Goal: Information Seeking & Learning: Learn about a topic

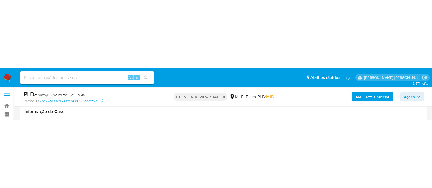
scroll to position [68, 0]
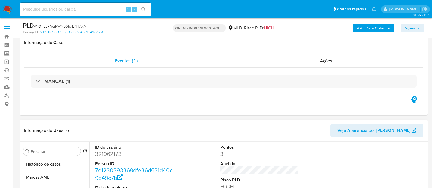
scroll to position [68, 0]
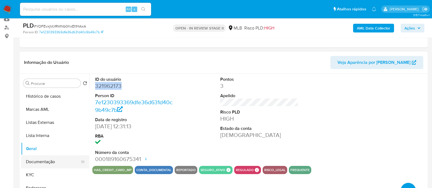
click at [53, 159] on button "Documentação" at bounding box center [53, 161] width 64 height 13
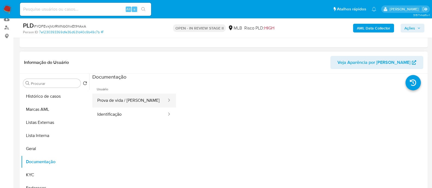
click at [138, 101] on button "Prova de vida / Selfie" at bounding box center [129, 101] width 75 height 14
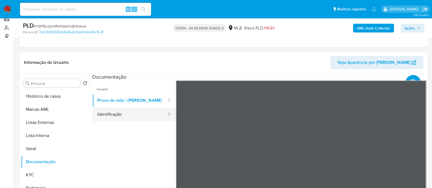
click at [103, 111] on button "Identificação" at bounding box center [129, 115] width 75 height 14
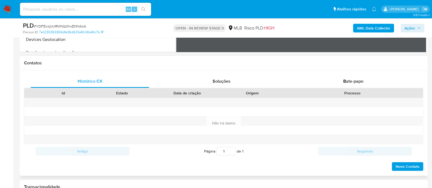
scroll to position [239, 0]
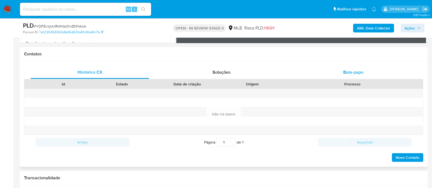
click at [356, 72] on span "Bate-papo" at bounding box center [353, 72] width 20 height 6
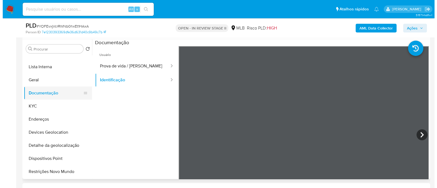
scroll to position [68, 0]
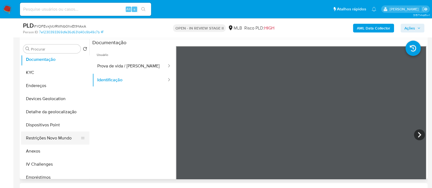
click at [41, 137] on button "Restrições Novo Mundo" at bounding box center [53, 138] width 64 height 13
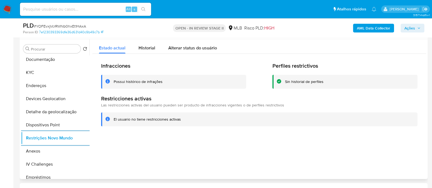
click at [147, 81] on div "Possui histórico de infrações" at bounding box center [138, 81] width 49 height 5
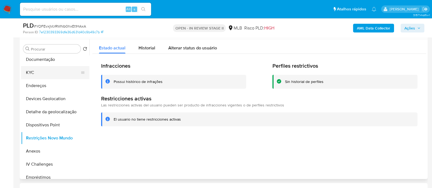
click at [37, 71] on button "KYC" at bounding box center [53, 72] width 64 height 13
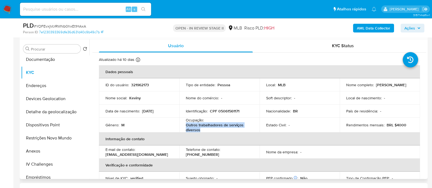
drag, startPoint x: 201, startPoint y: 129, endPoint x: 185, endPoint y: 123, distance: 17.0
click at [186, 123] on p "Outros trabalhadores de serviços diversos" at bounding box center [218, 128] width 65 height 10
click at [370, 29] on b "AML Data Collector" at bounding box center [373, 28] width 33 height 9
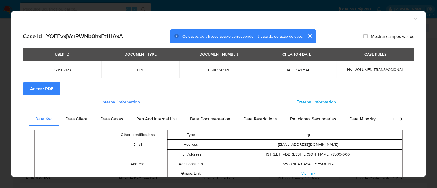
click at [299, 99] on span "External information" at bounding box center [316, 102] width 40 height 6
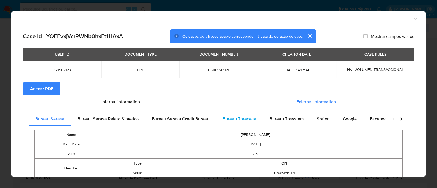
click at [229, 120] on span "Bureau Threceita" at bounding box center [240, 119] width 34 height 6
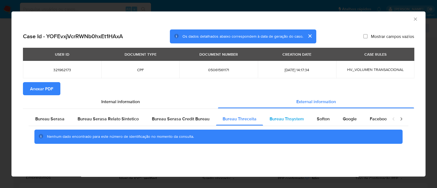
click at [286, 116] on span "Bureau Thsystem" at bounding box center [287, 119] width 34 height 6
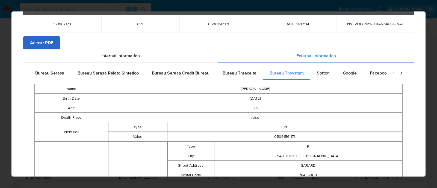
scroll to position [9, 0]
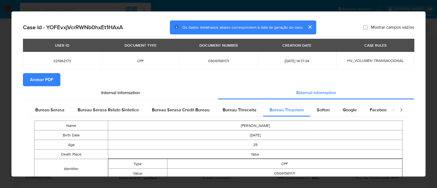
click at [41, 79] on span "Anexar PDF" at bounding box center [41, 80] width 23 height 12
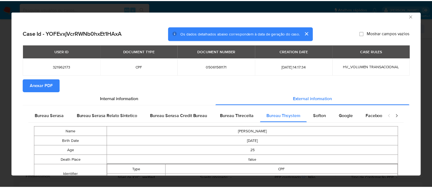
scroll to position [0, 0]
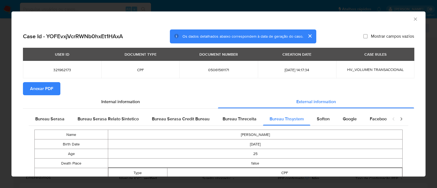
click at [413, 19] on icon "Fechar a janela" at bounding box center [415, 18] width 5 height 5
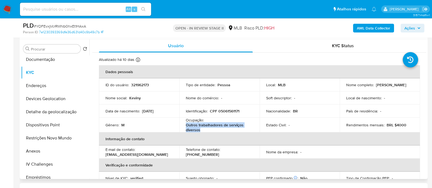
click at [212, 128] on p "Outros trabalhadores de serviços diversos" at bounding box center [218, 128] width 65 height 10
drag, startPoint x: 197, startPoint y: 130, endPoint x: 185, endPoint y: 121, distance: 15.3
click at [185, 121] on td "Ocupação : Outros trabalhadores de serviços diversos" at bounding box center [219, 125] width 80 height 15
copy div "Ocupação : Outros trabalhadores de serviços diversos"
click at [408, 29] on span "Ações" at bounding box center [409, 28] width 11 height 9
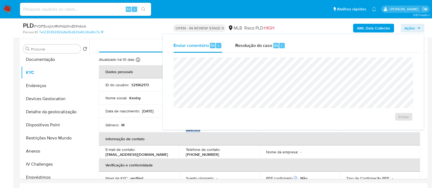
drag, startPoint x: 238, startPoint y: 46, endPoint x: 257, endPoint y: 57, distance: 22.0
click at [243, 48] on div "Resolução do caso Alt r" at bounding box center [260, 46] width 50 height 14
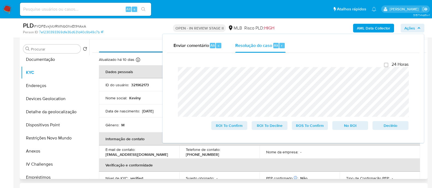
click at [146, 47] on div "Usuário" at bounding box center [176, 45] width 154 height 13
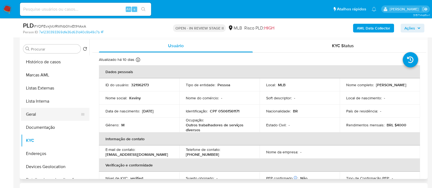
click at [41, 109] on button "Geral" at bounding box center [53, 114] width 64 height 13
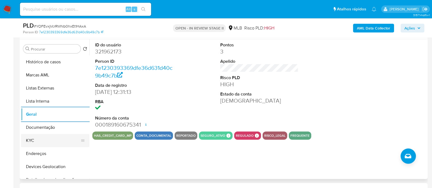
drag, startPoint x: 39, startPoint y: 138, endPoint x: 42, endPoint y: 138, distance: 3.3
click at [42, 138] on button "KYC" at bounding box center [53, 140] width 64 height 13
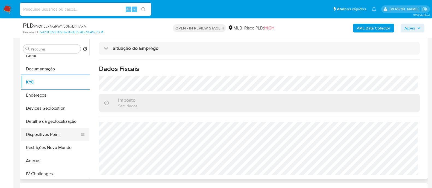
scroll to position [68, 0]
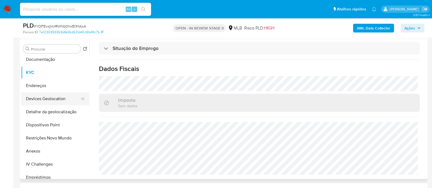
click at [56, 99] on button "Devices Geolocation" at bounding box center [53, 98] width 64 height 13
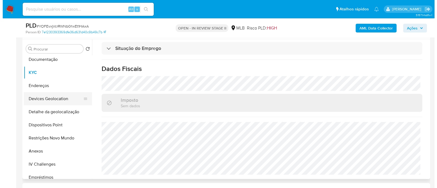
scroll to position [0, 0]
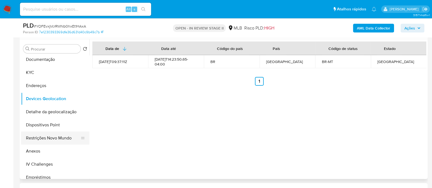
click at [45, 138] on button "Restrições Novo Mundo" at bounding box center [53, 138] width 64 height 13
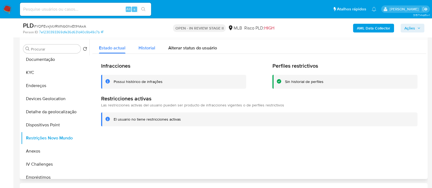
click at [150, 49] on span "Historial" at bounding box center [146, 48] width 17 height 6
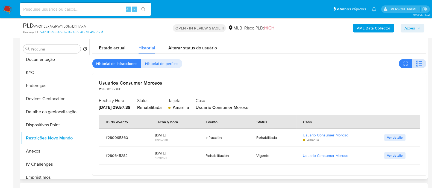
click at [416, 63] on icon "button" at bounding box center [417, 64] width 2 height 2
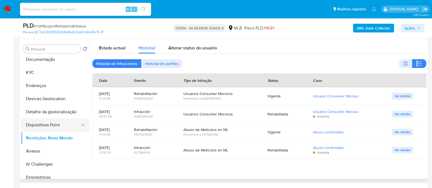
click at [64, 126] on button "Dispositivos Point" at bounding box center [53, 125] width 64 height 13
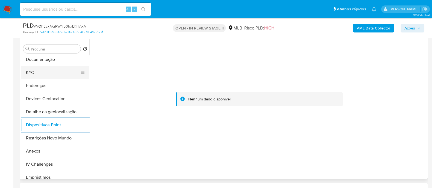
click at [53, 72] on button "KYC" at bounding box center [53, 72] width 64 height 13
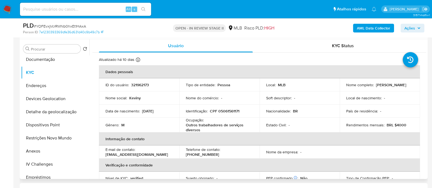
click at [229, 110] on p "CPF 05061561171" at bounding box center [225, 111] width 30 height 5
copy p "05061561171"
click at [33, 151] on button "Anexos" at bounding box center [53, 151] width 64 height 13
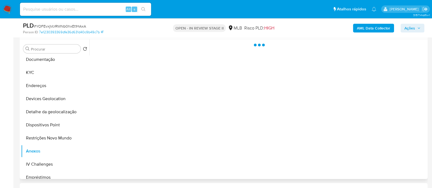
click at [236, 61] on div at bounding box center [257, 109] width 337 height 140
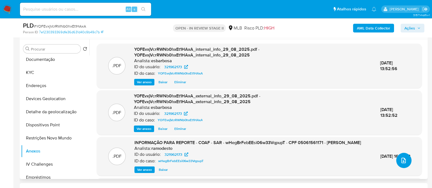
click at [402, 161] on icon "upload-file" at bounding box center [403, 160] width 7 height 7
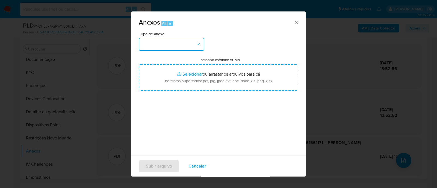
click at [182, 44] on button "button" at bounding box center [172, 44] width 66 height 13
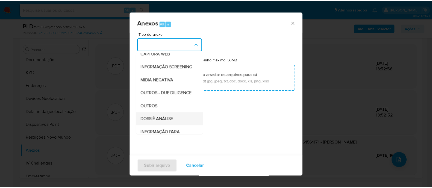
scroll to position [84, 0]
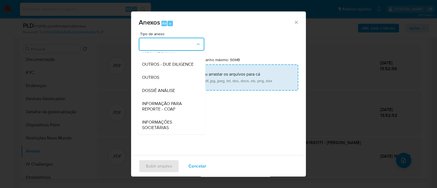
drag, startPoint x: 152, startPoint y: 75, endPoint x: 155, endPoint y: 76, distance: 3.6
click at [152, 76] on span "OUTROS" at bounding box center [150, 77] width 17 height 5
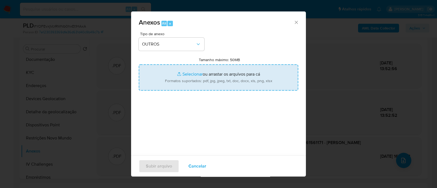
click at [184, 73] on input "Tamanho máximo: 50MB Selecionar arquivos" at bounding box center [219, 77] width 160 height 26
type input "C:\fakepath\Mulan 321962173_2025_08_29_06_51_00.xlsx"
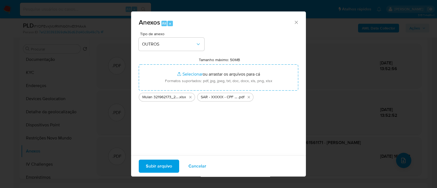
click at [161, 166] on span "Subir arquivo" at bounding box center [159, 166] width 26 height 12
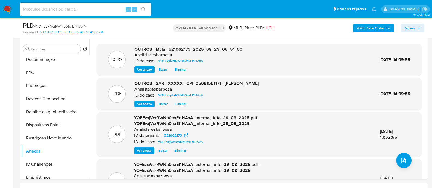
click at [188, 9] on ul "Pausado Ver notificaciones Alt s Atalhos rápidos Presiona las siguientes teclas…" at bounding box center [198, 9] width 362 height 14
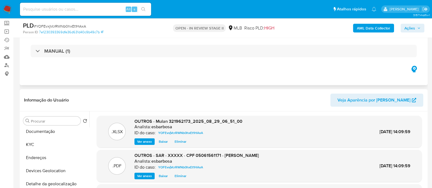
scroll to position [0, 0]
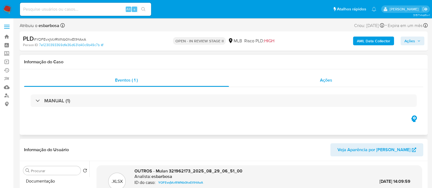
click at [269, 82] on div "Ações" at bounding box center [326, 80] width 194 height 13
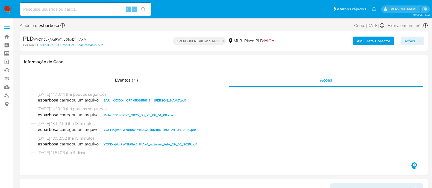
click at [407, 43] on span "Ações" at bounding box center [409, 41] width 11 height 9
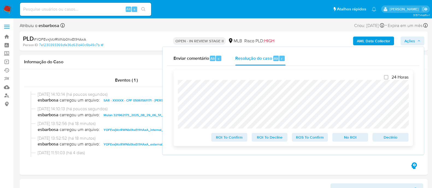
click at [311, 140] on span "ROS To Confirm" at bounding box center [310, 138] width 28 height 8
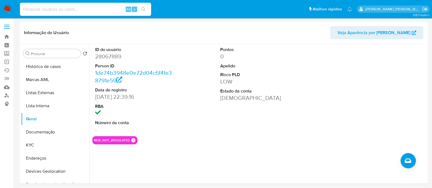
select select "10"
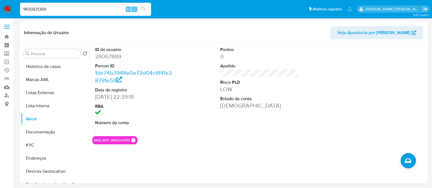
type input "1400831369"
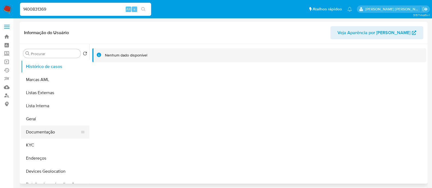
select select "10"
click at [53, 130] on button "Documentação" at bounding box center [53, 132] width 64 height 13
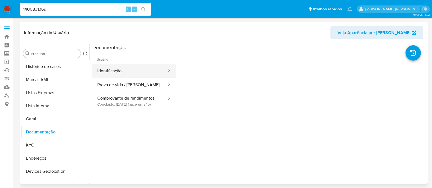
click at [114, 67] on button "Identificação" at bounding box center [129, 71] width 75 height 14
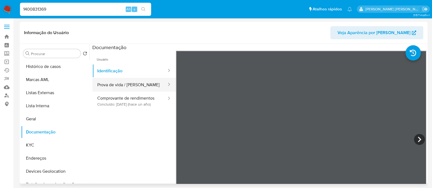
drag, startPoint x: 125, startPoint y: 85, endPoint x: 128, endPoint y: 85, distance: 3.0
click at [125, 85] on button "Prova de vida / Selfie" at bounding box center [129, 85] width 75 height 14
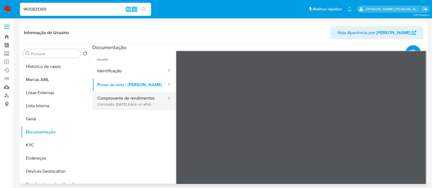
drag, startPoint x: 109, startPoint y: 99, endPoint x: 112, endPoint y: 100, distance: 2.9
click at [109, 99] on button "Comprovante de rendimentos Concluído: 22/08/2024 (hace un año)" at bounding box center [129, 101] width 75 height 19
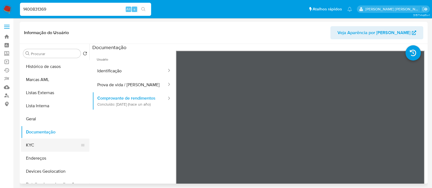
click at [35, 147] on button "KYC" at bounding box center [53, 145] width 64 height 13
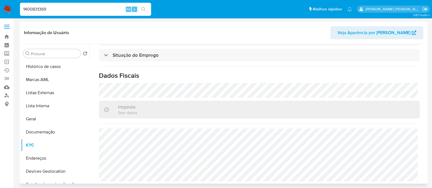
scroll to position [237, 0]
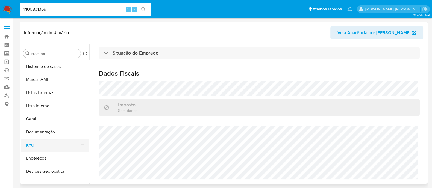
click at [45, 146] on button "KYC" at bounding box center [53, 145] width 64 height 13
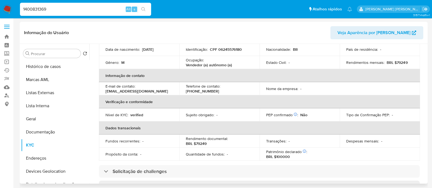
scroll to position [33, 0]
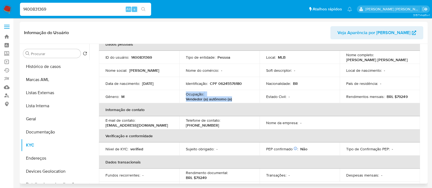
drag, startPoint x: 232, startPoint y: 100, endPoint x: 185, endPoint y: 96, distance: 47.2
click at [186, 96] on div "Ocupação : Vendedor (a) autônomo (a)" at bounding box center [219, 97] width 67 height 10
copy div "Ocupação : Vendedor (a) autônomo (a)"
click at [39, 133] on button "Documentação" at bounding box center [53, 132] width 64 height 13
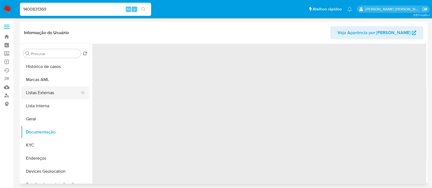
scroll to position [0, 0]
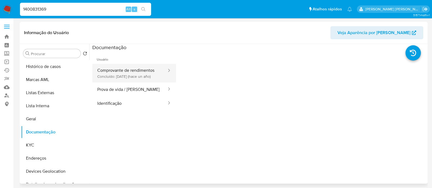
click at [123, 73] on button "Comprovante de rendimentos Concluído: 22/08/2024 (hace un año)" at bounding box center [129, 73] width 75 height 19
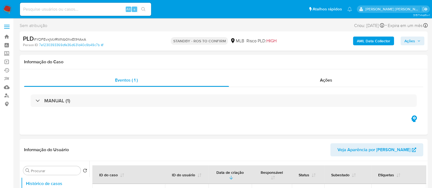
select select "10"
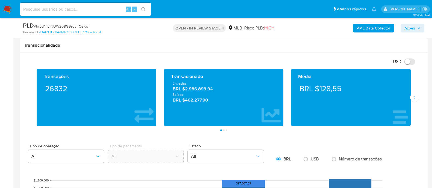
scroll to position [341, 0]
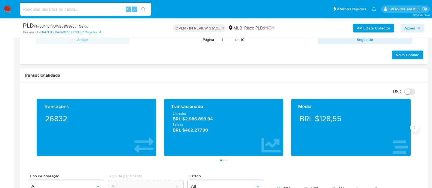
click at [415, 129] on icon "Siguiente" at bounding box center [414, 127] width 4 height 4
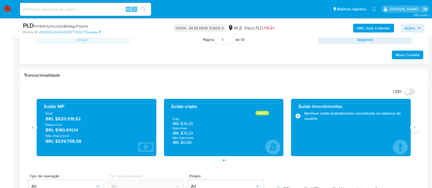
click at [415, 126] on icon "Siguiente" at bounding box center [414, 127] width 4 height 4
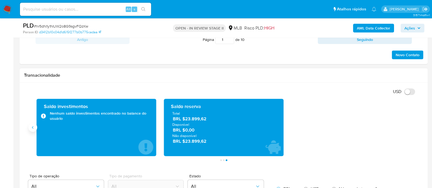
click at [36, 128] on button "Anterior" at bounding box center [32, 127] width 9 height 9
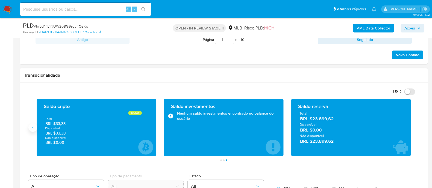
click at [36, 128] on button "Anterior" at bounding box center [32, 127] width 9 height 9
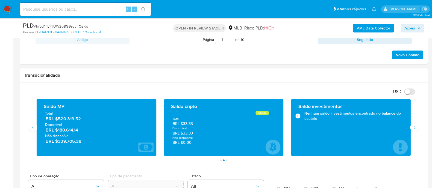
drag, startPoint x: 84, startPoint y: 120, endPoint x: 59, endPoint y: 119, distance: 25.7
click at [59, 119] on span "BRL $520.319,52" at bounding box center [97, 119] width 102 height 6
click at [414, 126] on icon "Siguiente" at bounding box center [414, 127] width 1 height 2
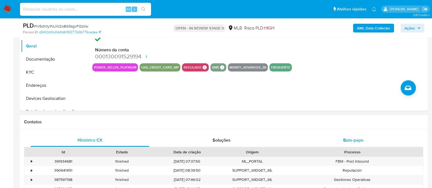
click at [349, 139] on span "Bate-papo" at bounding box center [353, 140] width 20 height 6
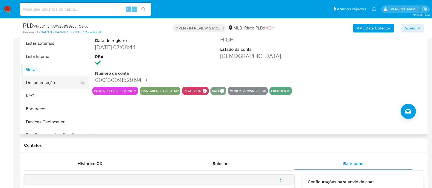
scroll to position [136, 0]
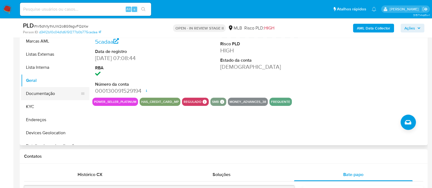
click at [53, 93] on button "Documentação" at bounding box center [53, 93] width 64 height 13
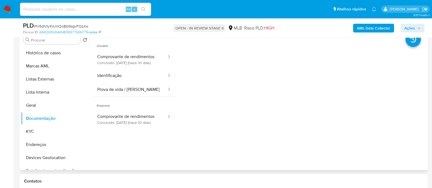
scroll to position [102, 0]
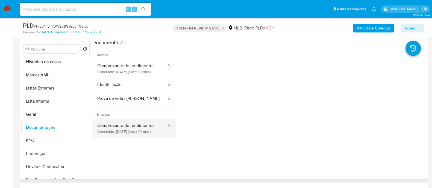
click at [143, 133] on button "Comprovante de rendimentos Concluído: 19/08/2025 (hace 10 días)" at bounding box center [129, 128] width 75 height 19
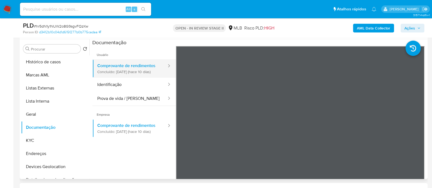
click at [133, 74] on button "Comprovante de rendimentos Concluído: 19/08/2025 (hace 10 días)" at bounding box center [129, 68] width 75 height 19
click at [135, 72] on button "Comprovante de rendimentos Concluído: 19/08/2025 (hace 10 días)" at bounding box center [129, 68] width 75 height 19
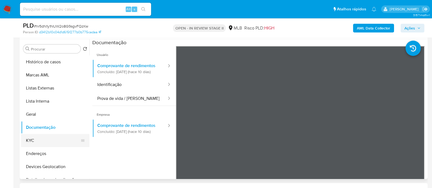
click at [39, 136] on button "KYC" at bounding box center [53, 140] width 64 height 13
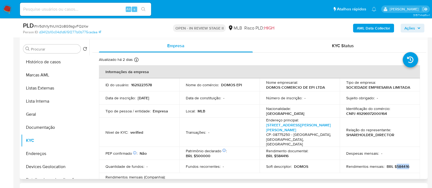
drag, startPoint x: 407, startPoint y: 162, endPoint x: 395, endPoint y: 162, distance: 12.6
click at [395, 164] on div "Rendimentos mensais : BRL $584416" at bounding box center [379, 166] width 67 height 5
copy p "584416"
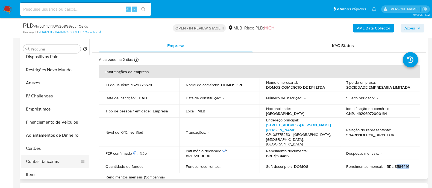
scroll to position [171, 0]
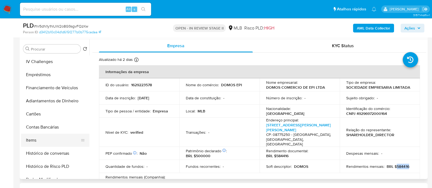
click at [39, 140] on button "Items" at bounding box center [53, 140] width 64 height 13
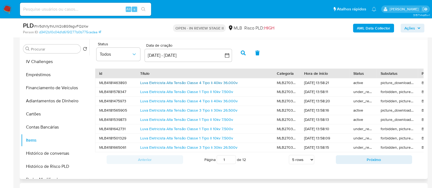
click at [170, 82] on link "Luva Eletricista Alta Tensão Classe 4 Tipo Ii 40kv 36.000v" at bounding box center [189, 82] width 98 height 5
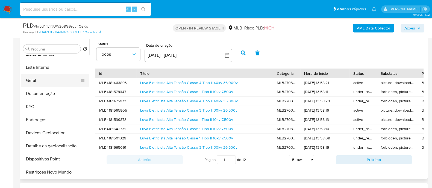
click at [41, 77] on button "Geral" at bounding box center [53, 80] width 64 height 13
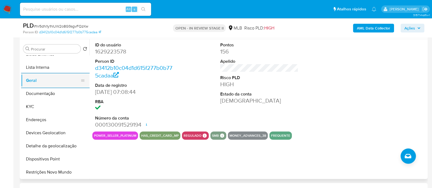
scroll to position [0, 0]
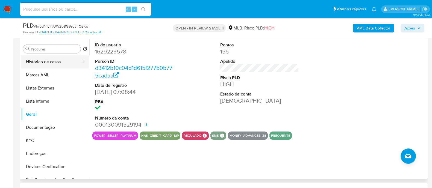
click at [54, 64] on button "Histórico de casos" at bounding box center [53, 61] width 64 height 13
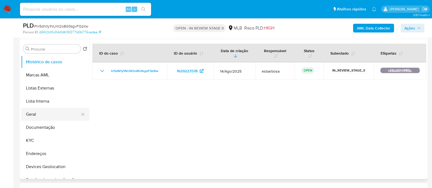
click at [42, 118] on button "Geral" at bounding box center [53, 114] width 64 height 13
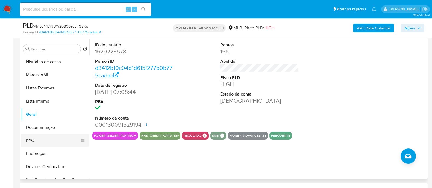
click at [45, 141] on button "KYC" at bounding box center [53, 140] width 64 height 13
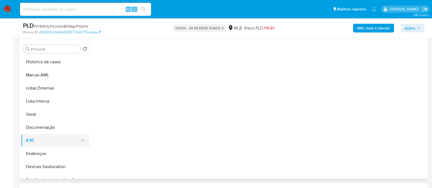
scroll to position [34, 0]
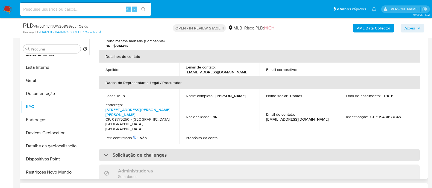
click at [146, 149] on div "Solicitação de challenges" at bounding box center [259, 155] width 321 height 13
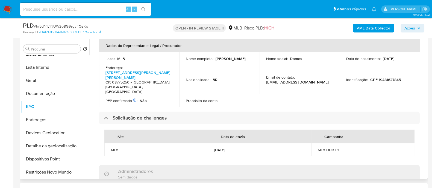
scroll to position [205, 0]
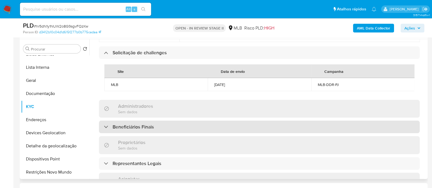
click at [137, 125] on h3 "Beneficiários Finais" at bounding box center [133, 127] width 41 height 6
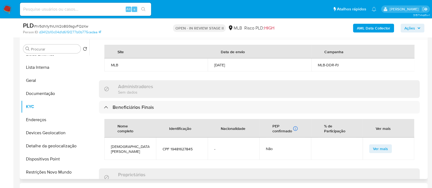
scroll to position [273, 0]
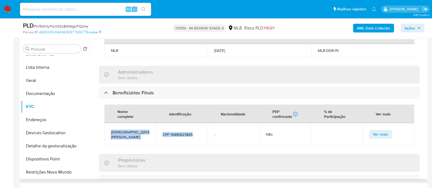
drag, startPoint x: 195, startPoint y: 128, endPoint x: 111, endPoint y: 130, distance: 83.6
click at [111, 130] on tr "CARMELITA DA CRUZ CPF 19481627845 - Não Ver mais" at bounding box center [259, 134] width 310 height 22
copy tr "CARMELITA DA CRUZ CPF 19481627845"
click at [55, 93] on button "Documentação" at bounding box center [53, 93] width 64 height 13
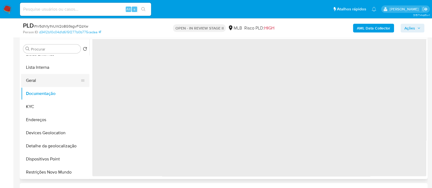
scroll to position [0, 0]
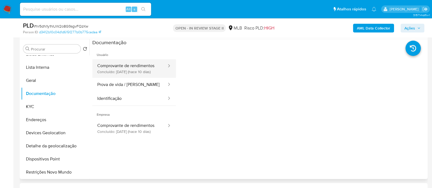
click at [118, 69] on button "Comprovante de rendimentos Concluído: 19/08/2025 (hace 10 días)" at bounding box center [129, 68] width 75 height 19
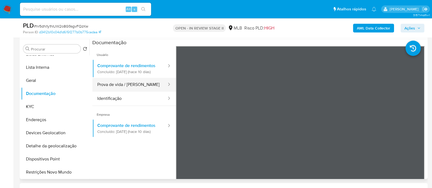
click at [118, 88] on button "Prova de vida / [PERSON_NAME]" at bounding box center [129, 85] width 75 height 14
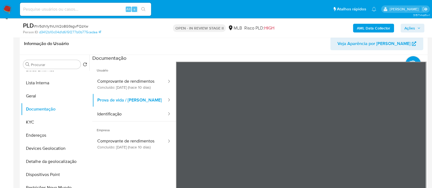
scroll to position [102, 0]
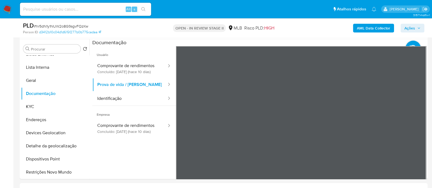
drag, startPoint x: 410, startPoint y: 28, endPoint x: 339, endPoint y: 30, distance: 71.6
click at [411, 28] on span "Ações" at bounding box center [409, 28] width 11 height 9
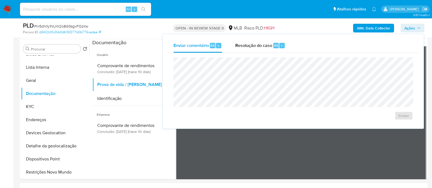
click at [251, 47] on span "Resolução do caso" at bounding box center [253, 45] width 37 height 6
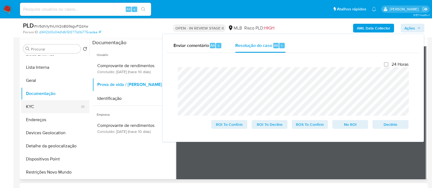
click at [36, 105] on button "KYC" at bounding box center [53, 106] width 64 height 13
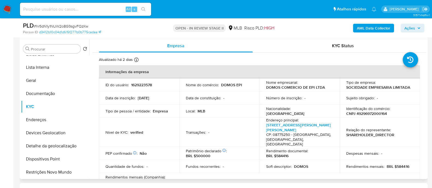
click at [373, 113] on p "CNPJ 49296972000164" at bounding box center [366, 113] width 41 height 5
copy p "49296972000164"
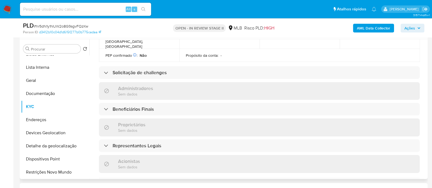
scroll to position [171, 0]
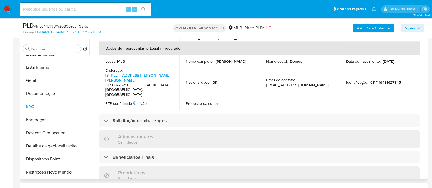
click at [391, 80] on p "CPF 19481627845" at bounding box center [385, 82] width 31 height 5
copy p "19481627845"
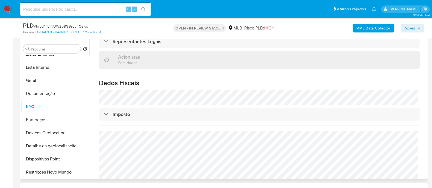
scroll to position [337, 0]
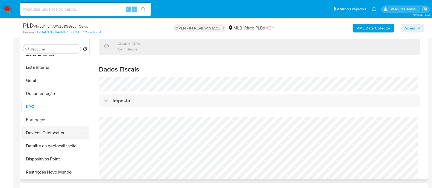
click at [57, 135] on button "Devices Geolocation" at bounding box center [53, 132] width 64 height 13
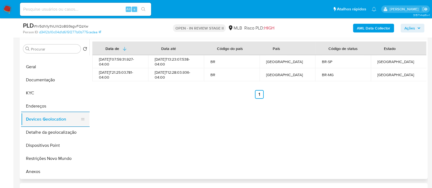
scroll to position [68, 0]
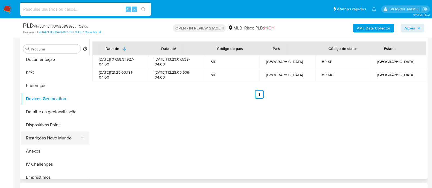
click at [52, 138] on button "Restrições Novo Mundo" at bounding box center [53, 138] width 64 height 13
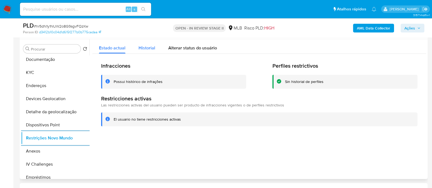
click at [151, 46] on span "Historial" at bounding box center [146, 48] width 17 height 6
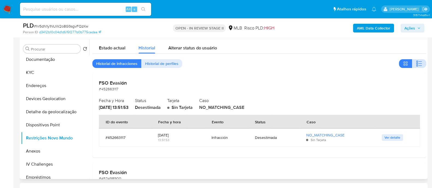
click at [416, 61] on icon "button" at bounding box center [419, 63] width 7 height 7
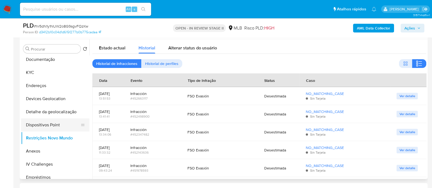
click at [58, 124] on button "Dispositivos Point" at bounding box center [53, 125] width 64 height 13
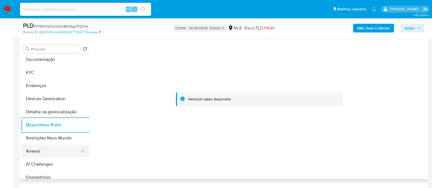
click at [35, 152] on button "Anexos" at bounding box center [53, 151] width 64 height 13
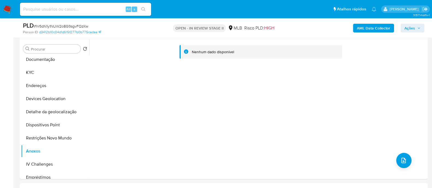
click at [367, 30] on b "AML Data Collector" at bounding box center [373, 28] width 33 height 9
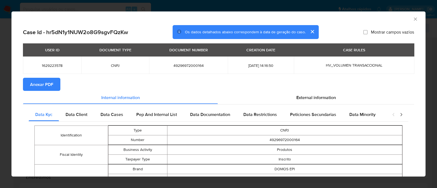
click at [30, 86] on span "Anexar PDF" at bounding box center [41, 84] width 23 height 12
click at [413, 19] on icon "Fechar a janela" at bounding box center [415, 18] width 5 height 5
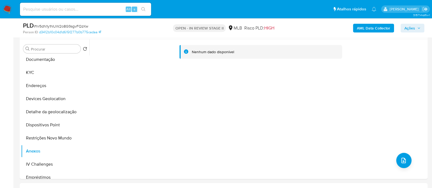
click at [408, 30] on span "Ações" at bounding box center [409, 28] width 11 height 9
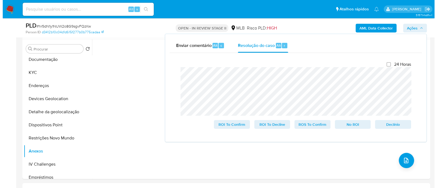
scroll to position [136, 0]
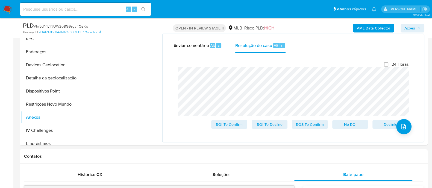
click at [0, 0] on lt-span "dispon í vel" at bounding box center [0, 0] width 0 height 0
click at [108, 124] on div "Nenhum dado disponível" at bounding box center [257, 75] width 337 height 140
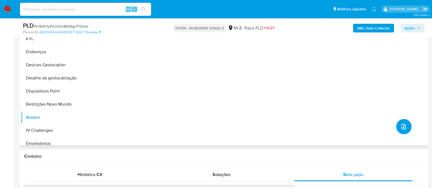
click at [406, 127] on button "upload-file" at bounding box center [403, 126] width 15 height 15
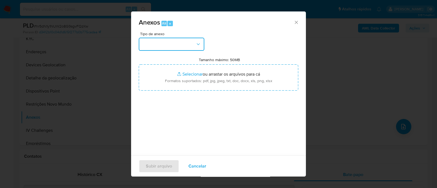
click at [188, 47] on button "button" at bounding box center [172, 44] width 66 height 13
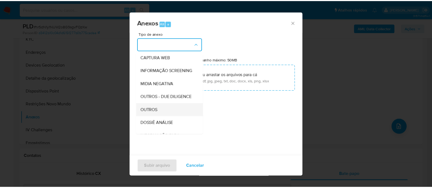
scroll to position [84, 0]
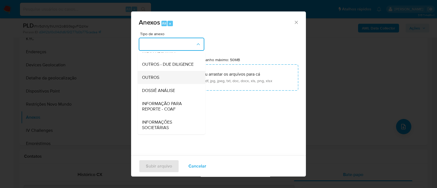
click at [158, 80] on span "OUTROS" at bounding box center [150, 77] width 17 height 5
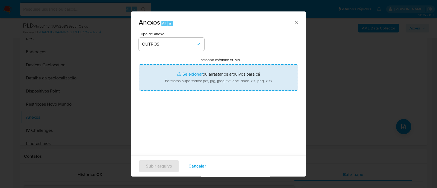
type input "C:\fakepath\SAR declinio - hr5dN1y1NUW2o8G9sgvFQzKw - CNPJ 49296972000164 - DOM…"
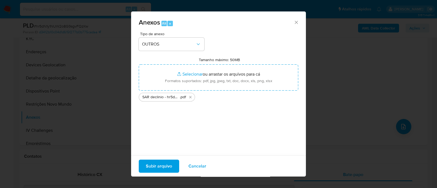
click at [154, 167] on span "Subir arquivo" at bounding box center [159, 166] width 26 height 12
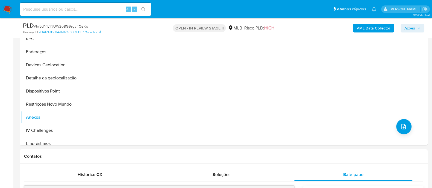
click at [412, 29] on span "Ações" at bounding box center [409, 28] width 11 height 9
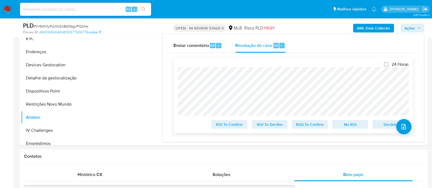
click at [347, 125] on span "No ROI" at bounding box center [350, 125] width 28 height 8
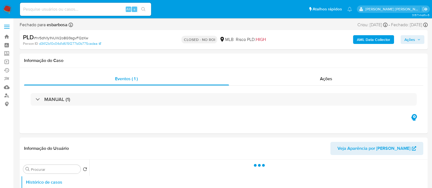
click at [66, 37] on span "# hr5dN1y1NUW2o8G9sgvFQzKw" at bounding box center [61, 37] width 54 height 5
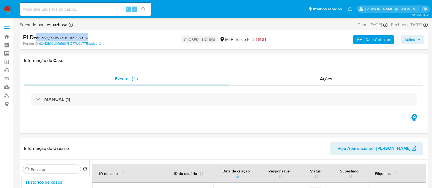
copy span "hr5dN1y1NUW2o8G9sgvFQzKw"
select select "10"
click at [278, 81] on div "Ações" at bounding box center [326, 78] width 194 height 13
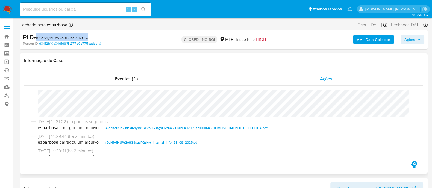
scroll to position [34, 0]
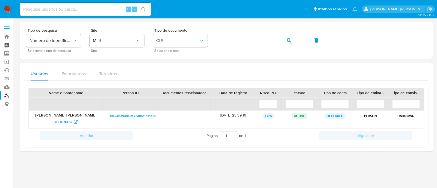
click at [5, 44] on link "Painel" at bounding box center [32, 45] width 65 height 8
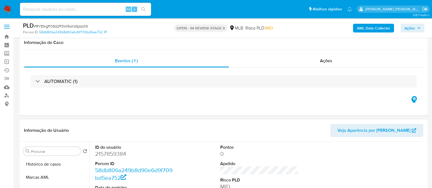
scroll to position [68, 0]
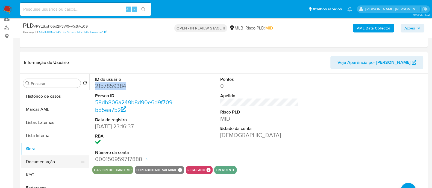
click at [38, 163] on button "Documentação" at bounding box center [53, 161] width 64 height 13
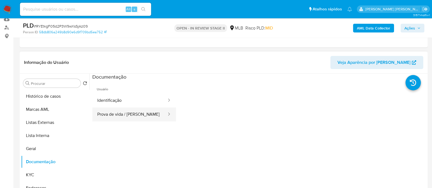
click at [114, 112] on button "Prova de vida / [PERSON_NAME]" at bounding box center [129, 115] width 75 height 14
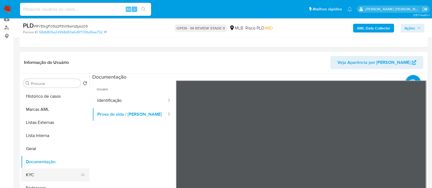
click at [34, 179] on button "KYC" at bounding box center [53, 175] width 64 height 13
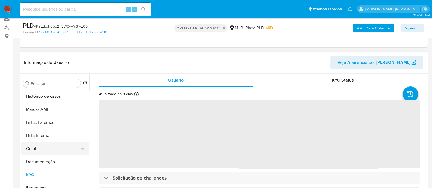
scroll to position [34, 0]
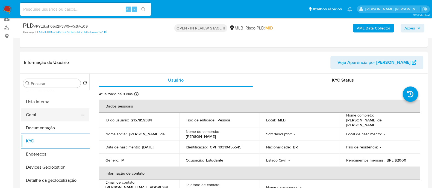
click at [46, 114] on button "Geral" at bounding box center [53, 114] width 64 height 13
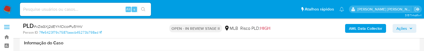
scroll to position [102, 0]
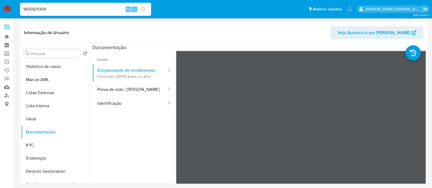
select select "10"
click at [66, 9] on input "1400831369" at bounding box center [85, 9] width 131 height 7
paste input "tt2vin6sS6tJUCwAlhVFCK4h"
click at [66, 9] on input "1400831369tt2vin6sS6tJUCwAlhVFCK4h" at bounding box center [85, 9] width 131 height 7
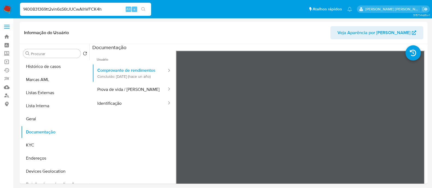
click at [66, 9] on input "1400831369tt2vin6sS6tJUCwAlhVFCK4h" at bounding box center [85, 9] width 131 height 7
paste input
type input "tt2vin6sS6tJUCwAlhVFCK4h"
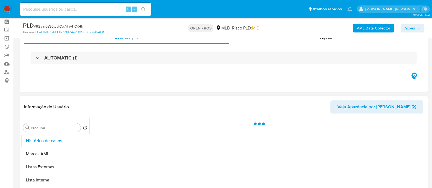
scroll to position [34, 0]
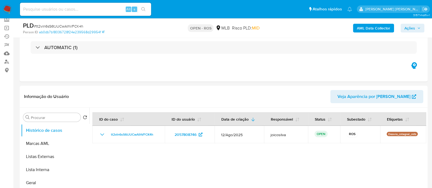
select select "10"
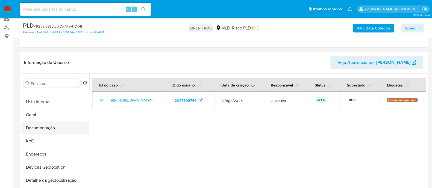
click at [49, 130] on button "Documentação" at bounding box center [53, 128] width 64 height 13
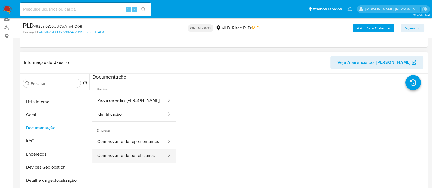
click at [119, 162] on button "Comprovante de beneficiários" at bounding box center [129, 156] width 75 height 14
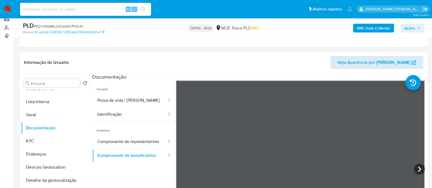
scroll to position [102, 0]
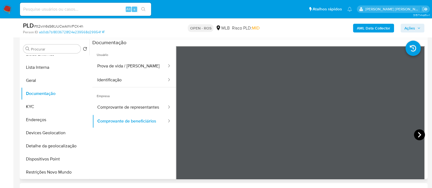
click at [414, 134] on icon at bounding box center [419, 134] width 11 height 11
click at [108, 113] on button "Comprovante de representantes" at bounding box center [129, 108] width 75 height 14
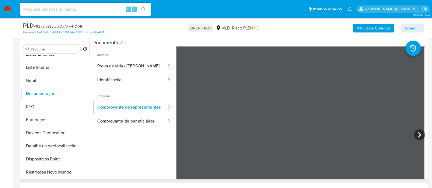
scroll to position [34, 0]
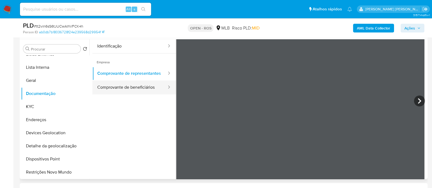
click at [139, 95] on button "Comprovante de beneficiários" at bounding box center [129, 88] width 75 height 14
click at [144, 91] on button "Comprovante de beneficiários" at bounding box center [129, 88] width 75 height 14
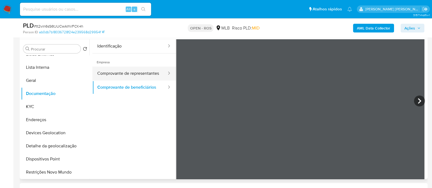
click at [117, 74] on button "Comprovante de representantes" at bounding box center [129, 74] width 75 height 14
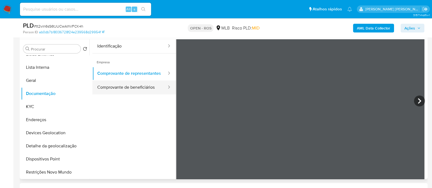
scroll to position [0, 0]
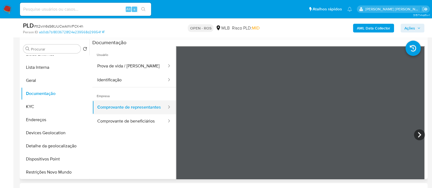
click at [131, 114] on button "Comprovante de representantes" at bounding box center [129, 108] width 75 height 14
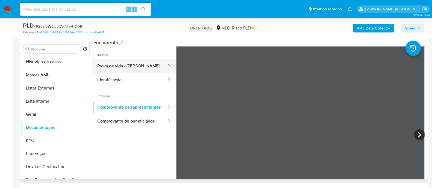
click at [119, 64] on button "Prova de vida / [PERSON_NAME]" at bounding box center [129, 66] width 75 height 14
